Goal: Check status: Check status

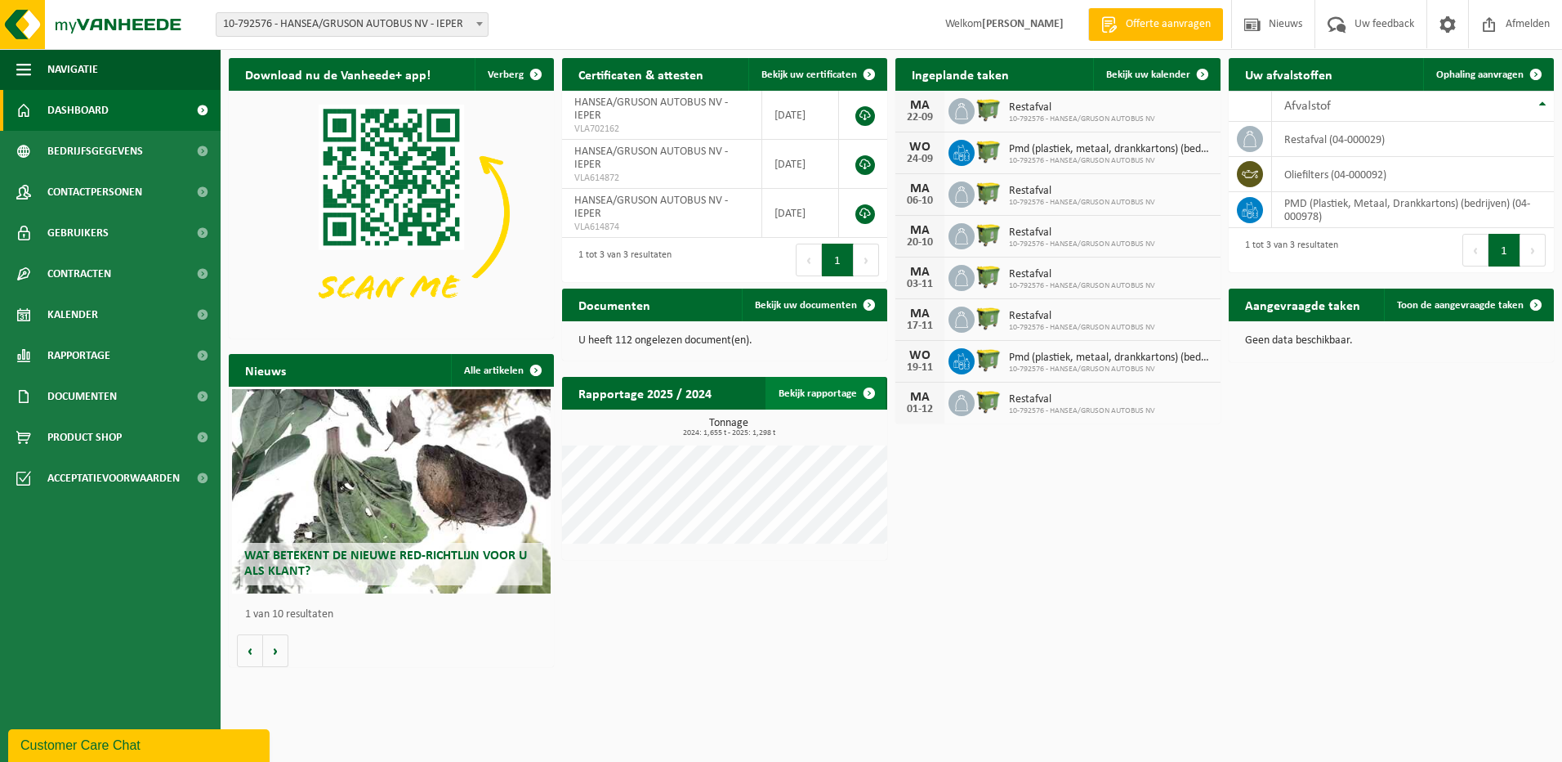
click at [868, 393] on span at bounding box center [869, 393] width 33 height 33
click at [1146, 76] on span "Bekijk uw kalender" at bounding box center [1148, 74] width 84 height 11
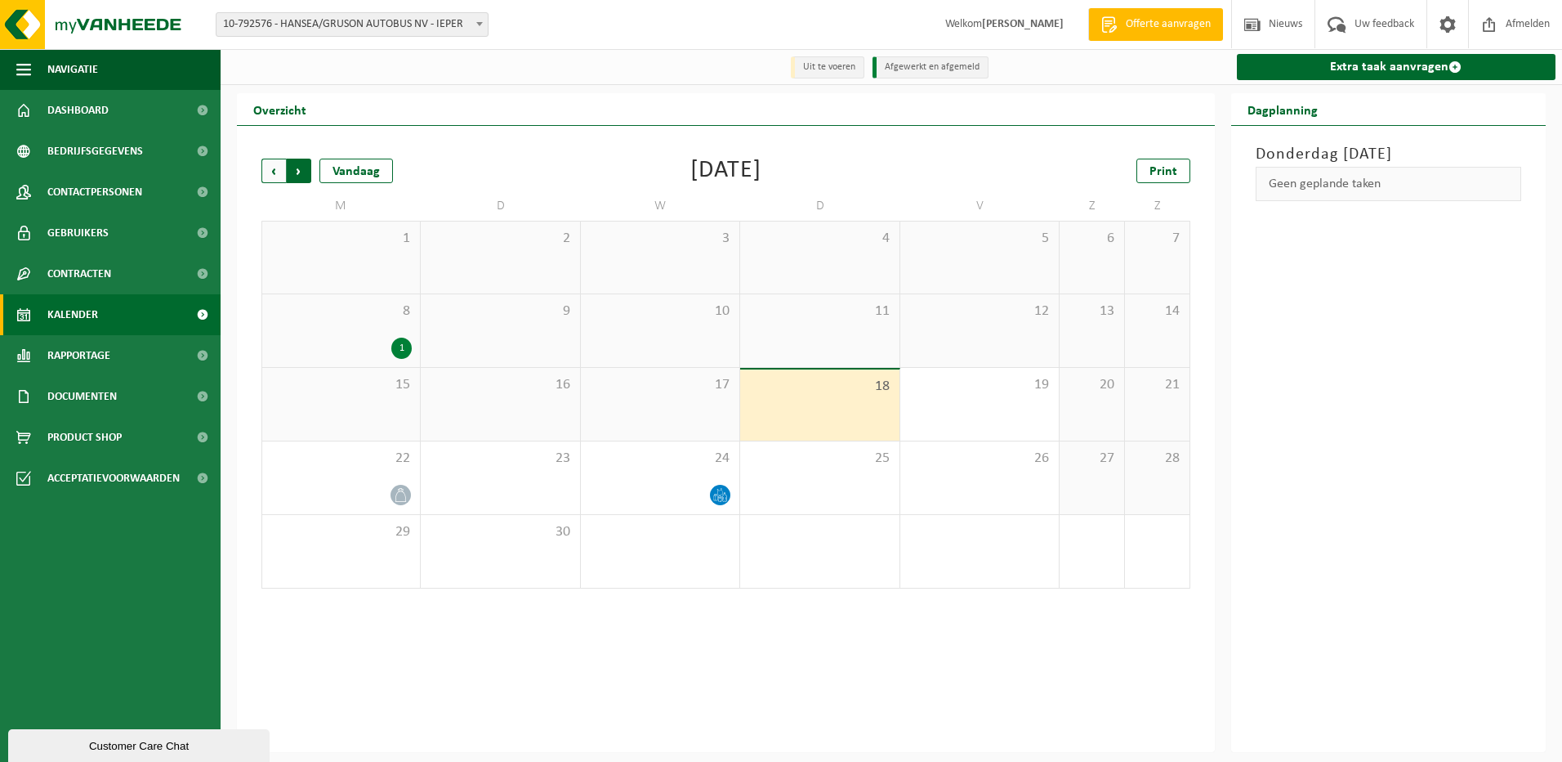
click at [267, 173] on span "Vorige" at bounding box center [273, 171] width 25 height 25
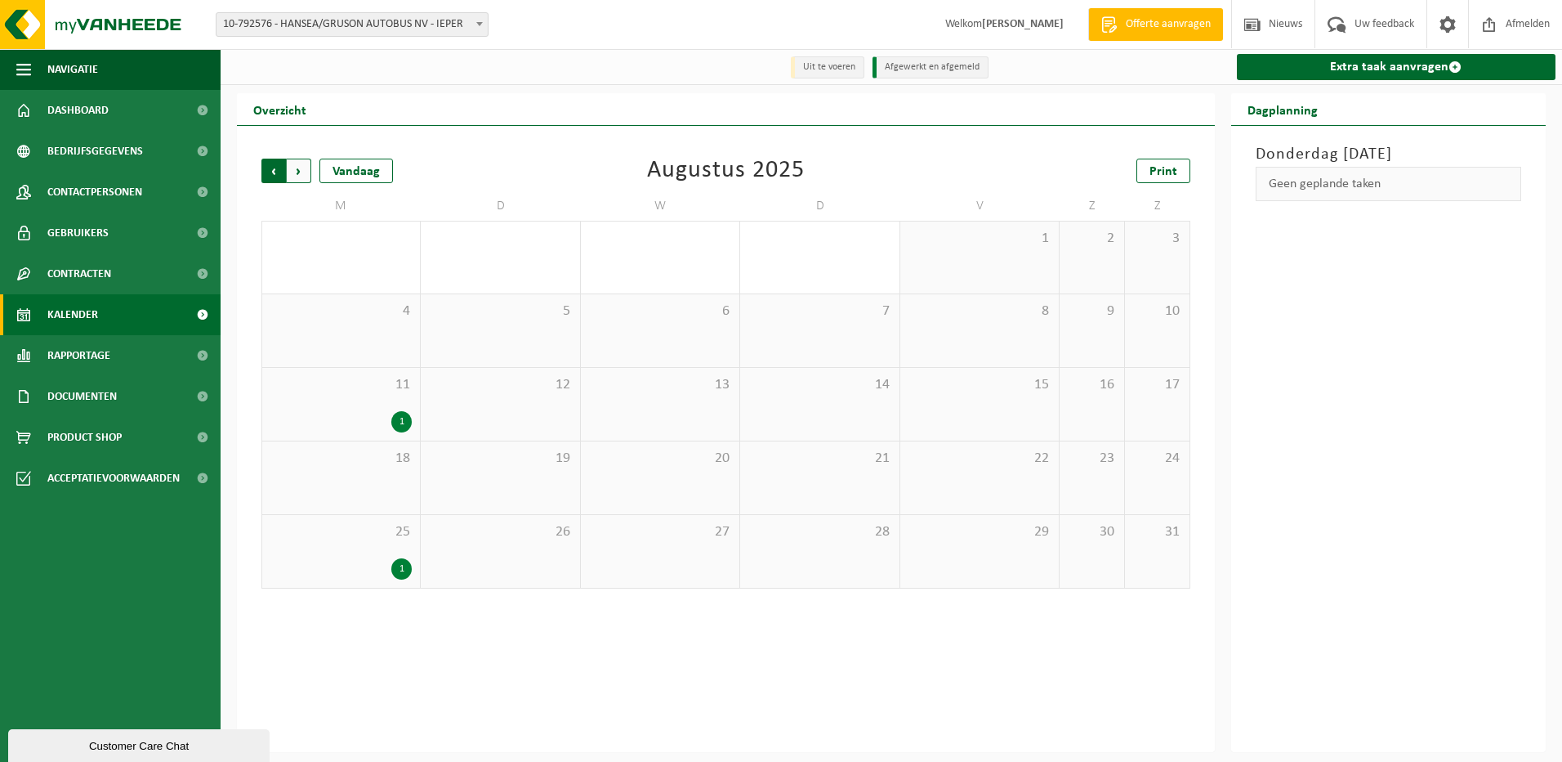
click at [301, 175] on span "Volgende" at bounding box center [299, 171] width 25 height 25
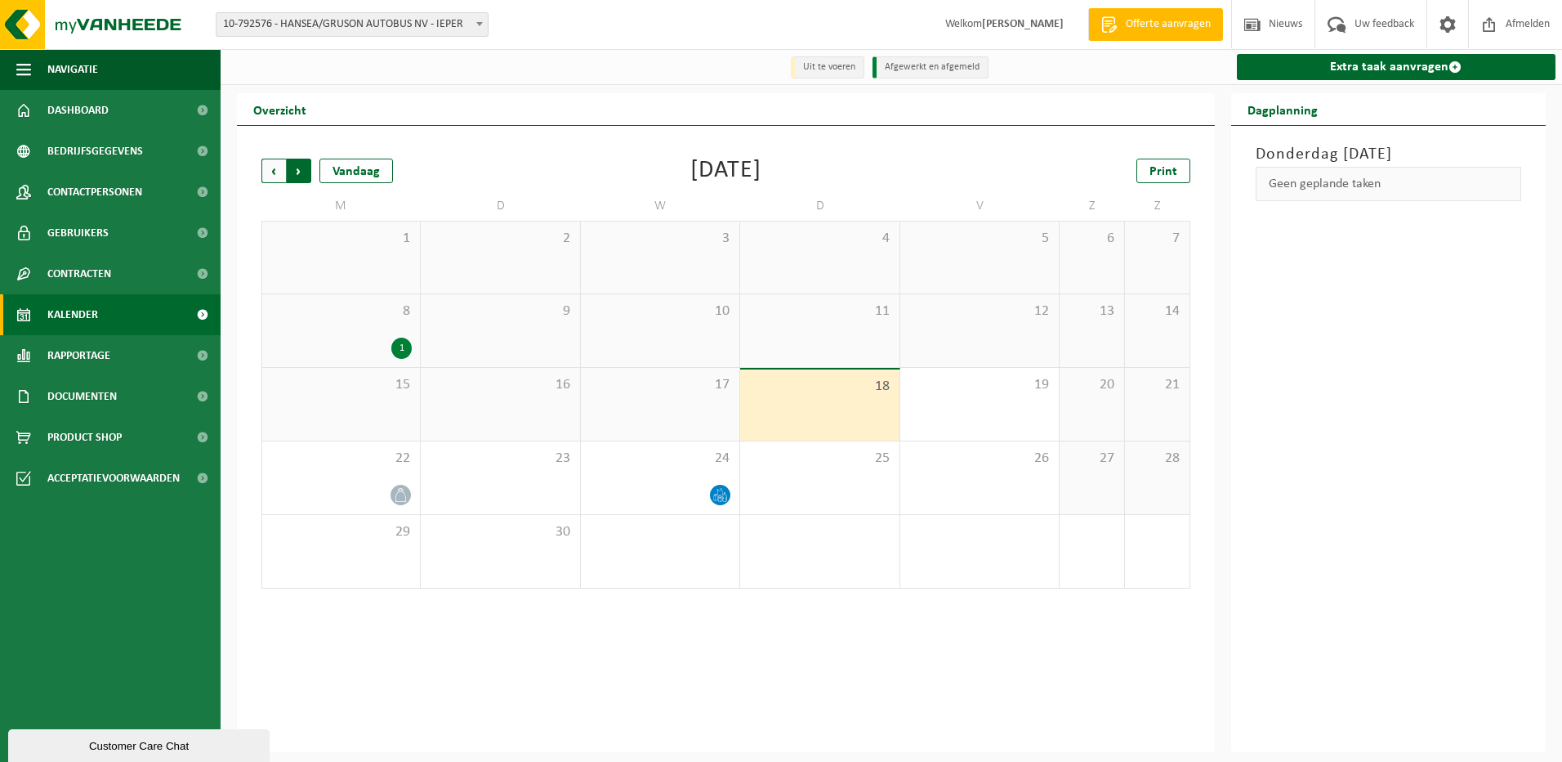
click at [277, 172] on span "Vorige" at bounding box center [273, 171] width 25 height 25
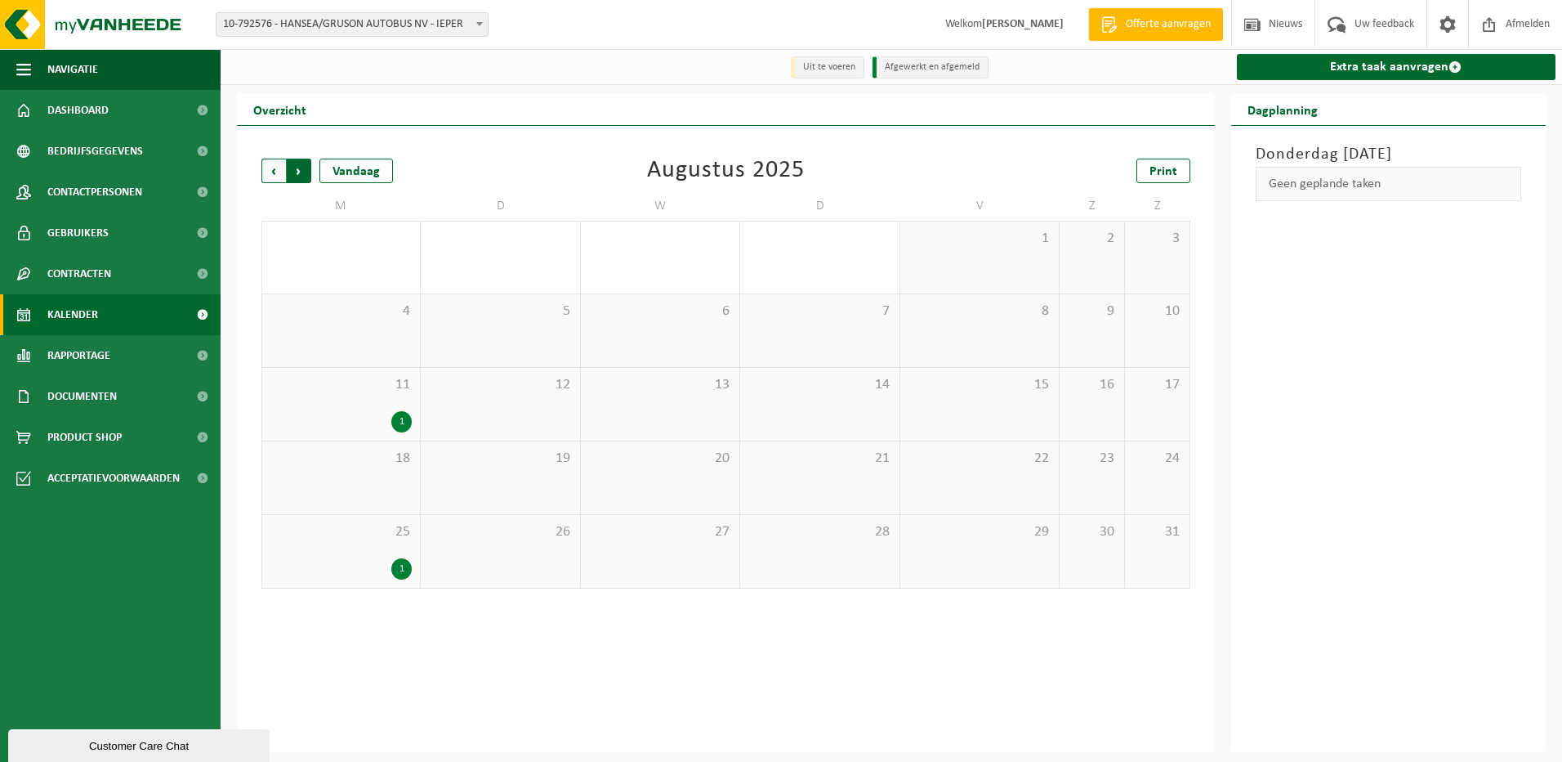
click at [274, 174] on span "Vorige" at bounding box center [273, 171] width 25 height 25
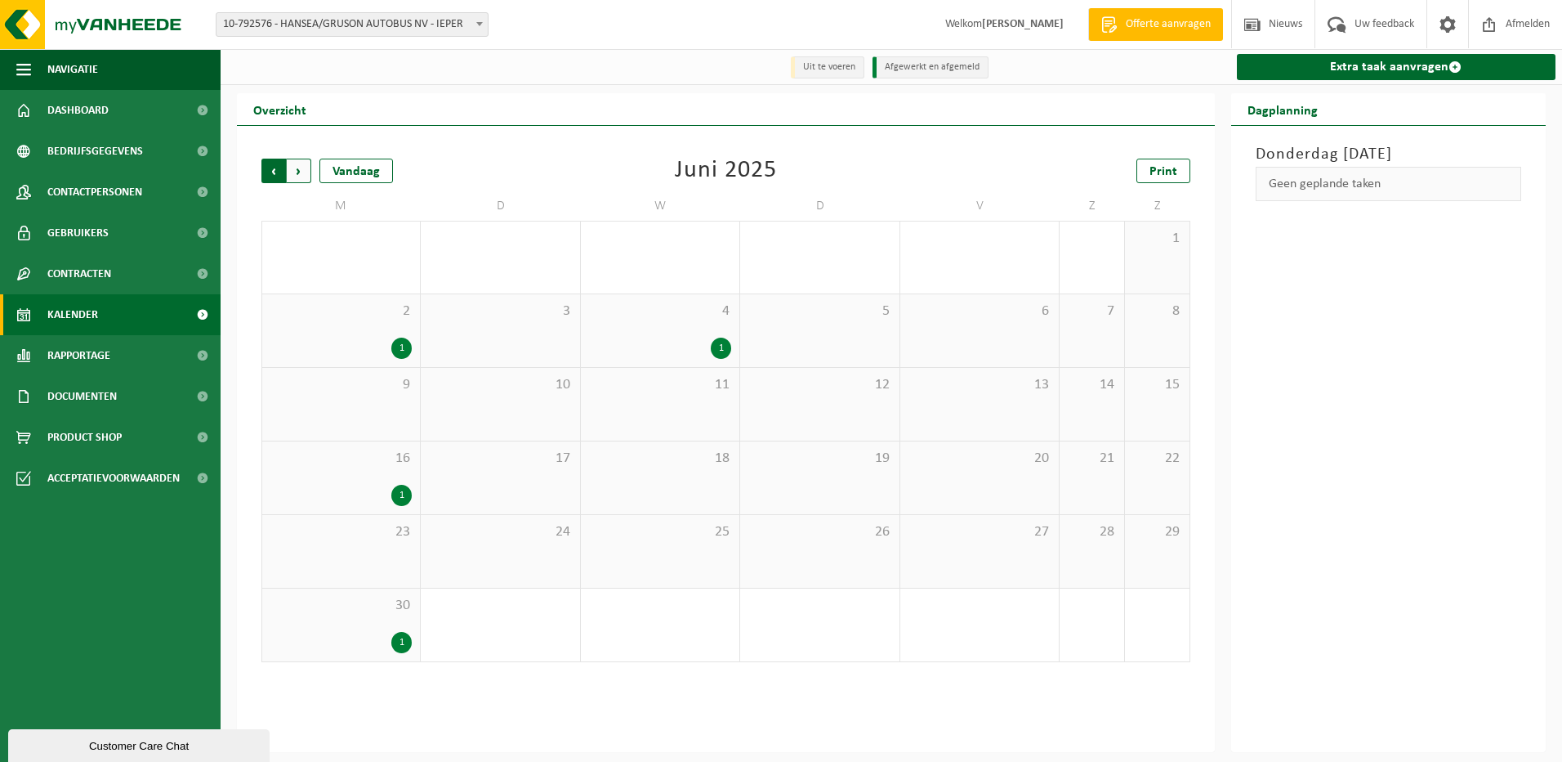
click at [302, 180] on span "Volgende" at bounding box center [299, 171] width 25 height 25
click at [303, 171] on span "Volgende" at bounding box center [299, 171] width 25 height 25
click at [302, 172] on span "Volgende" at bounding box center [299, 171] width 25 height 25
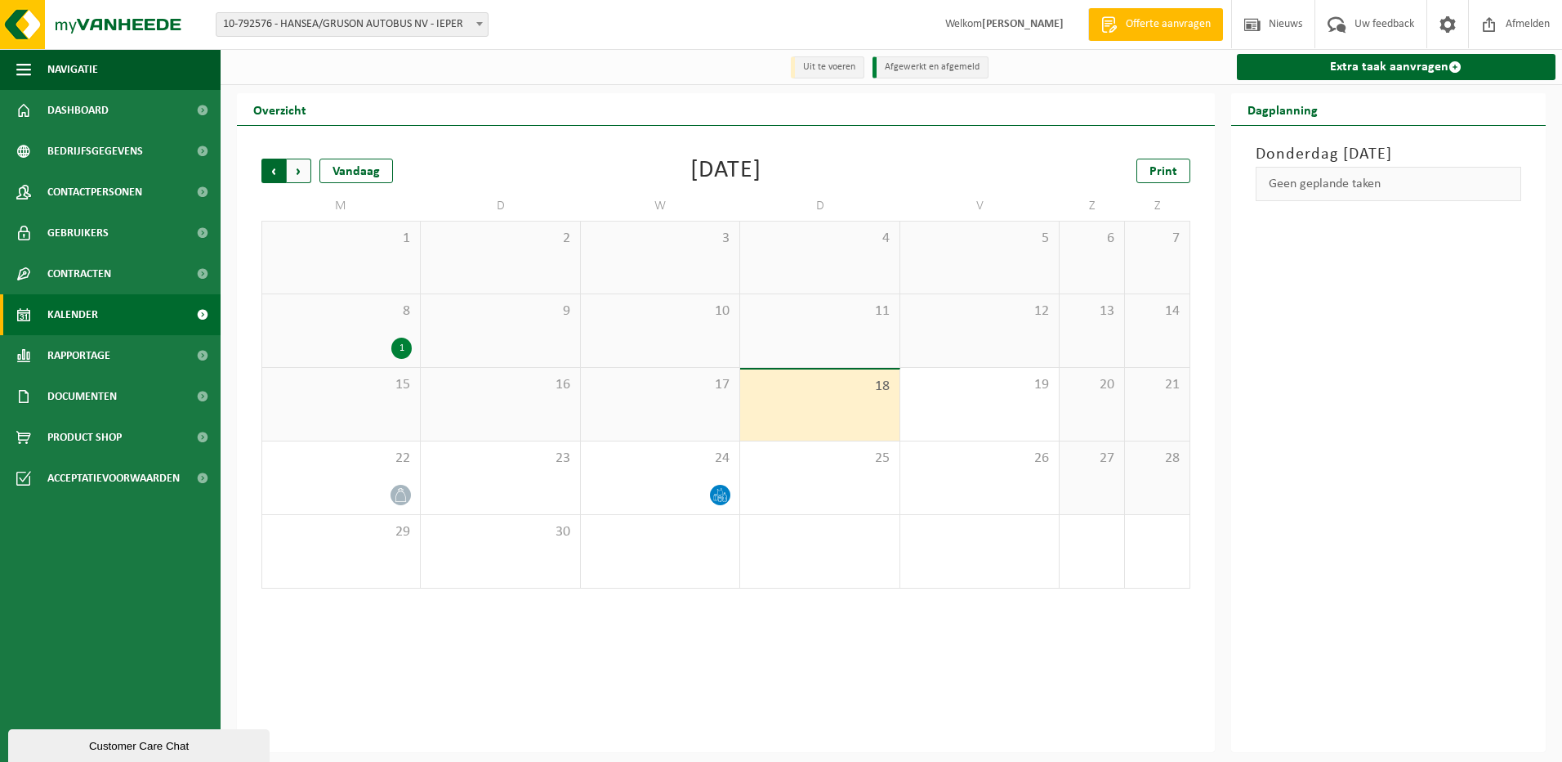
click at [301, 170] on span "Volgende" at bounding box center [299, 171] width 25 height 25
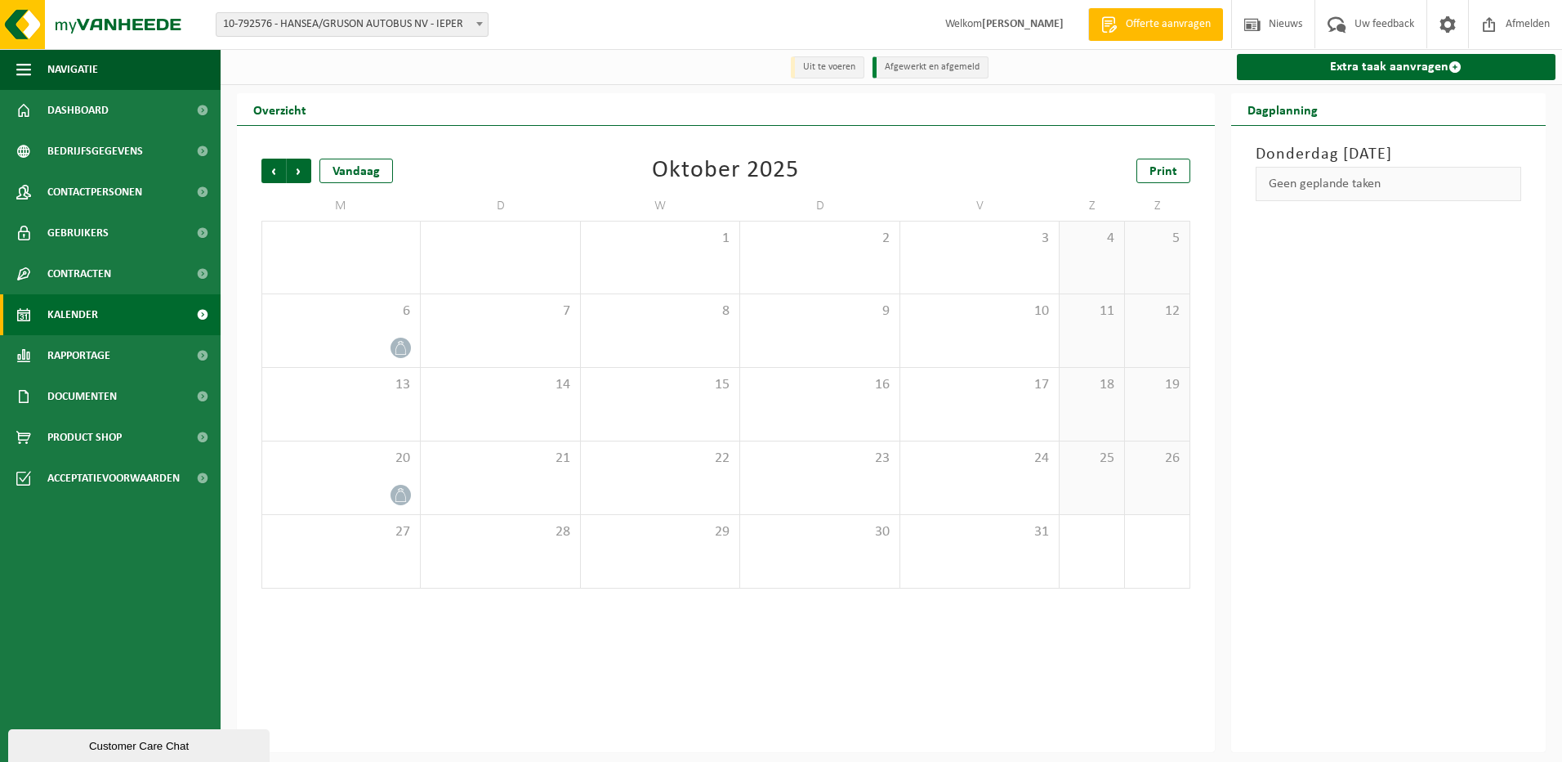
click at [301, 170] on span "Volgende" at bounding box center [299, 171] width 25 height 25
click at [298, 172] on span "Volgende" at bounding box center [299, 171] width 25 height 25
